Goal: Task Accomplishment & Management: Complete application form

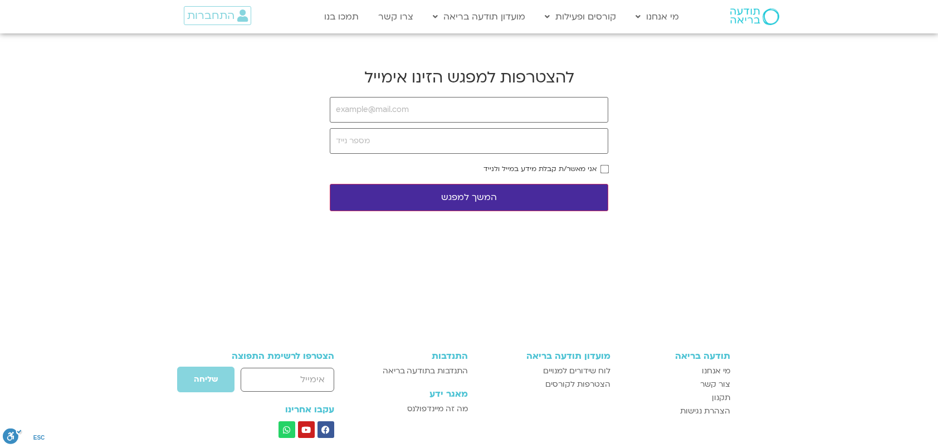
type input "[EMAIL_ADDRESS][DOMAIN_NAME]"
click at [453, 150] on input "tel" at bounding box center [469, 141] width 278 height 26
click at [468, 139] on input "tel" at bounding box center [469, 141] width 278 height 26
type input "0546317586"
click at [604, 164] on form "learosen@hotmail.com 0546317586 אני מאשר/ת קבלת מידע במייל ולנייד המשך למפגש" at bounding box center [469, 154] width 278 height 114
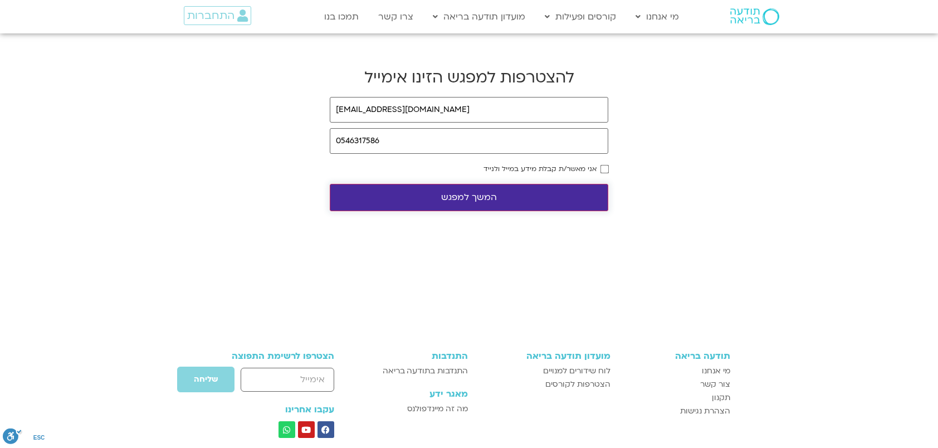
click at [467, 197] on button "המשך למפגש" at bounding box center [469, 197] width 278 height 27
click at [481, 195] on button "המשך למפגש" at bounding box center [469, 197] width 278 height 27
click at [468, 195] on button "המשך למפגש" at bounding box center [469, 197] width 278 height 27
click at [455, 193] on button "המשך למפגש" at bounding box center [469, 197] width 278 height 27
click at [454, 196] on button "המשך למפגש" at bounding box center [469, 197] width 278 height 27
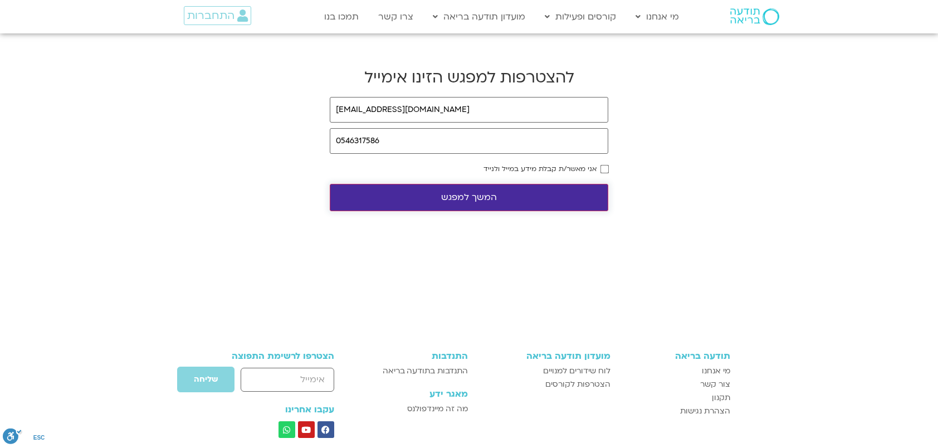
click at [474, 198] on button "המשך למפגש" at bounding box center [469, 197] width 278 height 27
